Goal: Find specific page/section: Find specific page/section

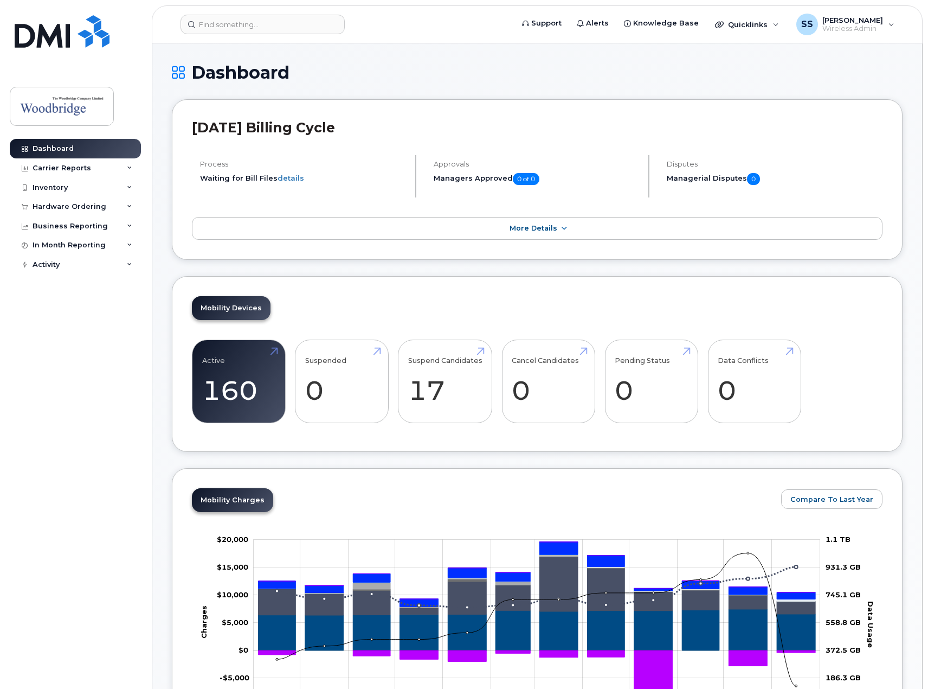
click at [251, 35] on header "Support Alerts Knowledge Base Quicklinks Suspend / Cancel Device Change SIM Car…" at bounding box center [537, 24] width 771 height 38
click at [270, 34] on div at bounding box center [343, 25] width 325 height 20
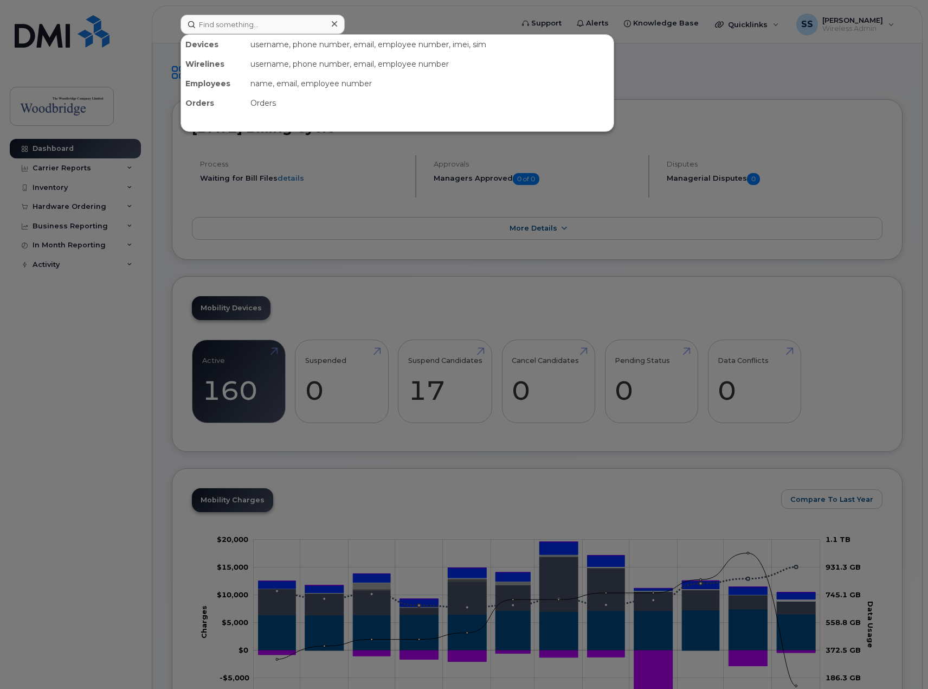
click at [275, 48] on div "username, phone number, email, employee number, imei, sim" at bounding box center [430, 45] width 368 height 20
click at [267, 28] on input at bounding box center [263, 25] width 164 height 20
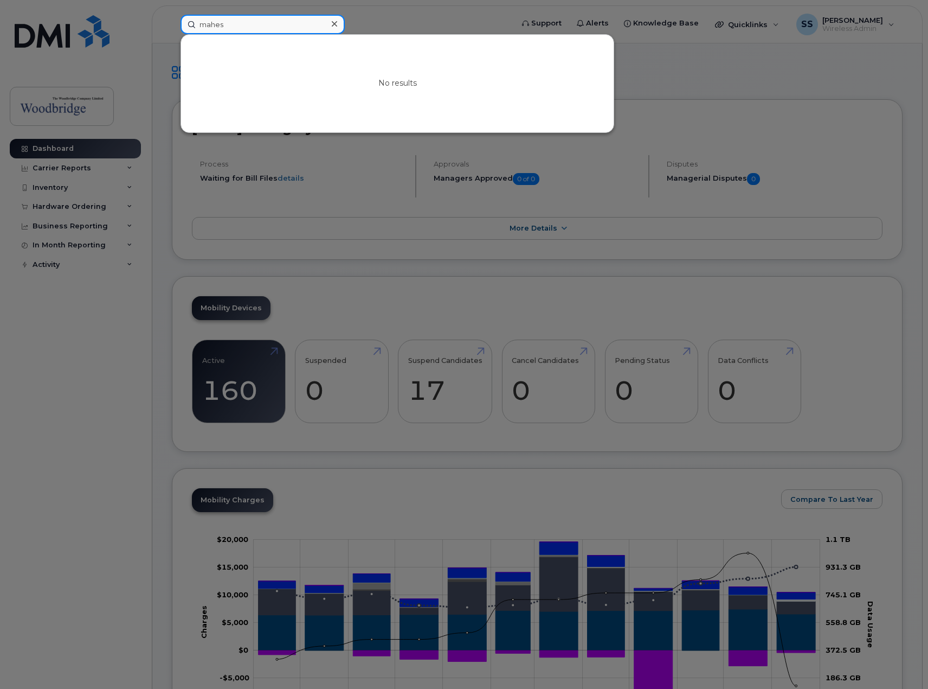
click at [242, 24] on input "mahes" at bounding box center [263, 25] width 164 height 20
paste input "458-8374"
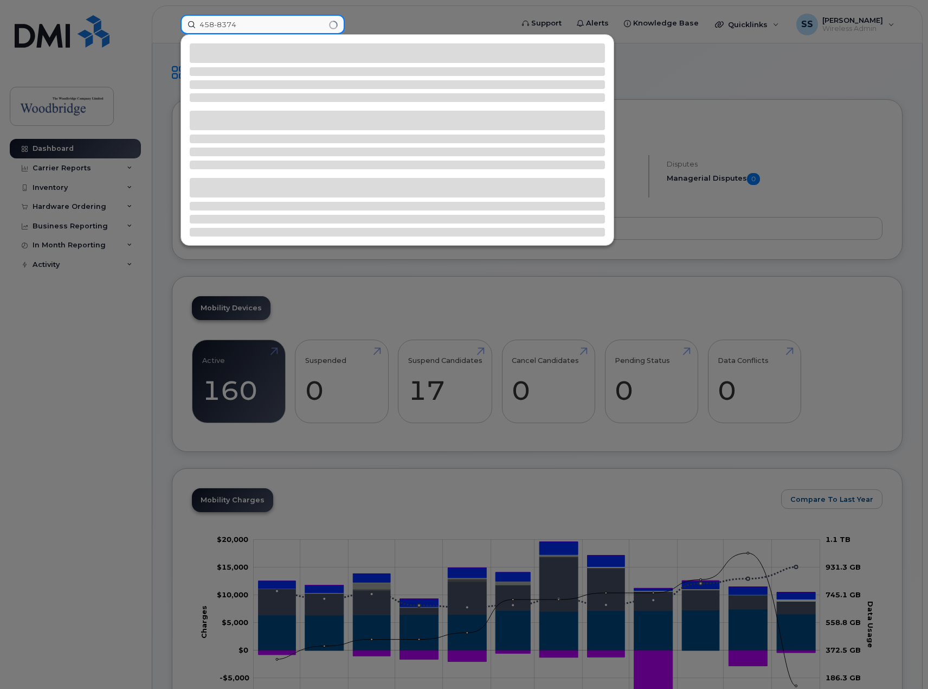
type input "458-8374"
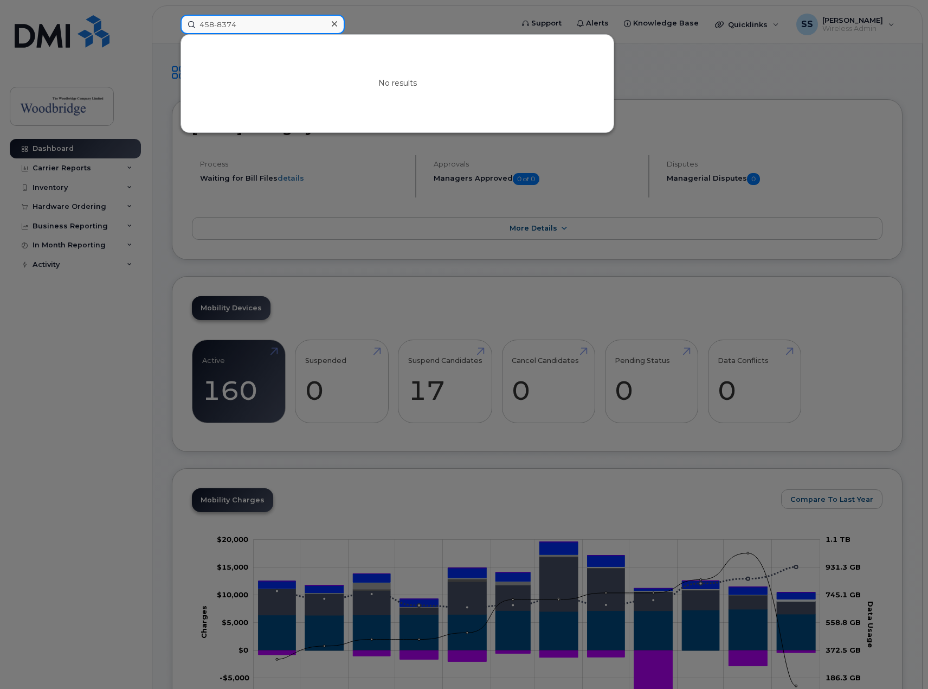
drag, startPoint x: 253, startPoint y: 22, endPoint x: 174, endPoint y: 25, distance: 79.2
click at [176, 26] on div "458-8374 No results" at bounding box center [343, 25] width 343 height 20
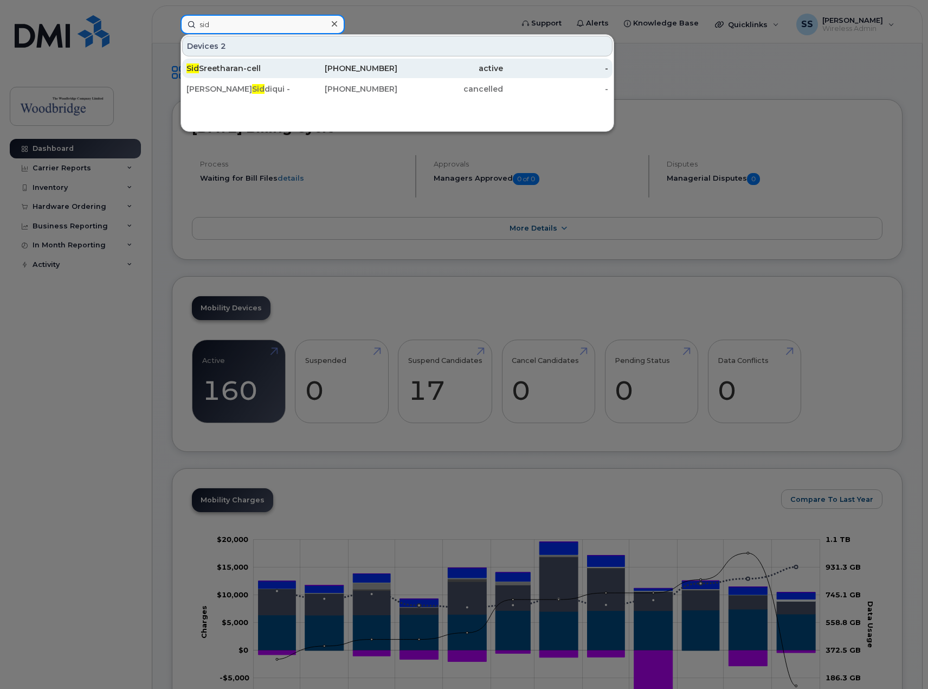
type input "sid"
click at [246, 67] on div "Sid Sreetharan-cell" at bounding box center [240, 68] width 106 height 11
click at [292, 78] on div "Sid Sreetharan-cell" at bounding box center [345, 69] width 106 height 20
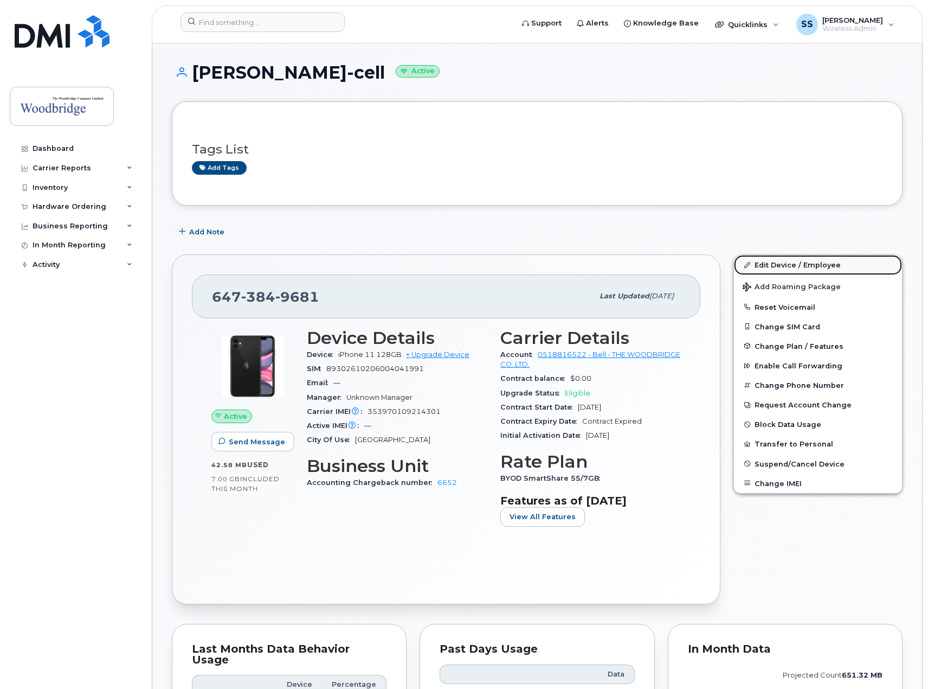
click at [788, 268] on link "Edit Device / Employee" at bounding box center [818, 265] width 168 height 20
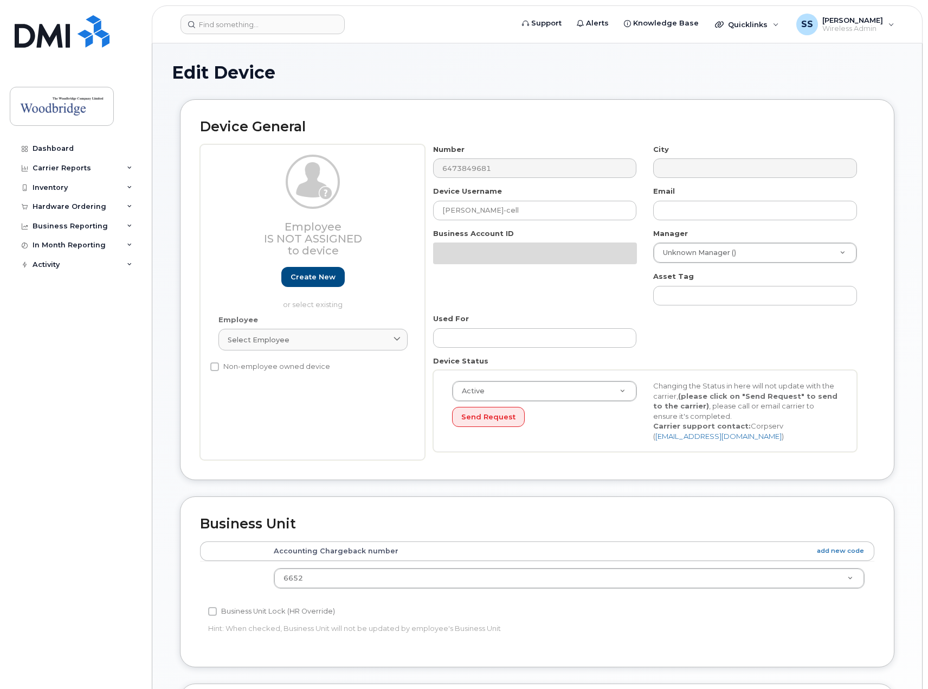
select select "43857"
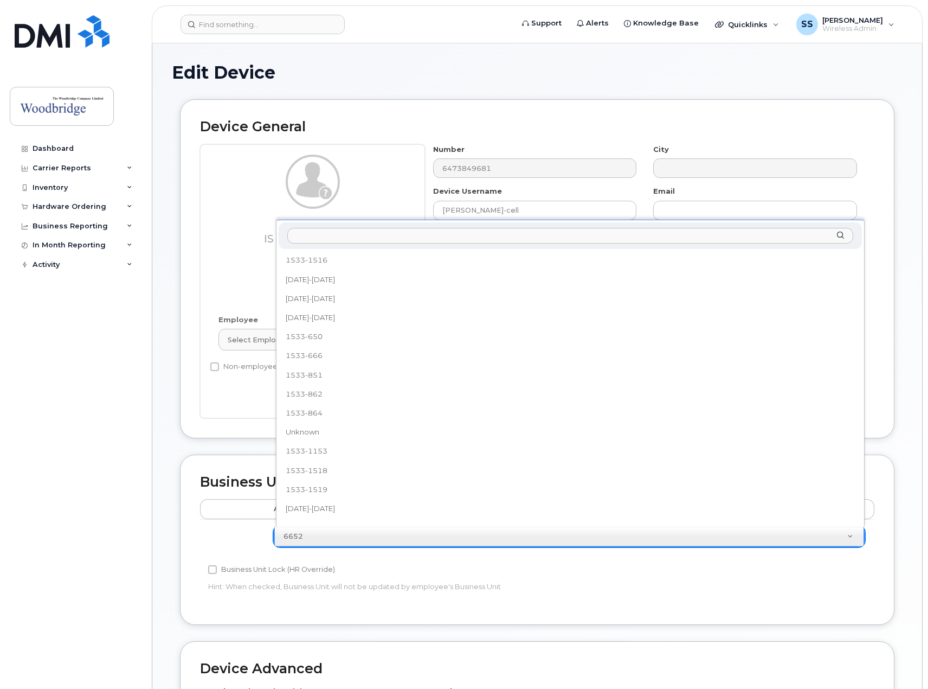
scroll to position [182, 0]
